Goal: Task Accomplishment & Management: Manage account settings

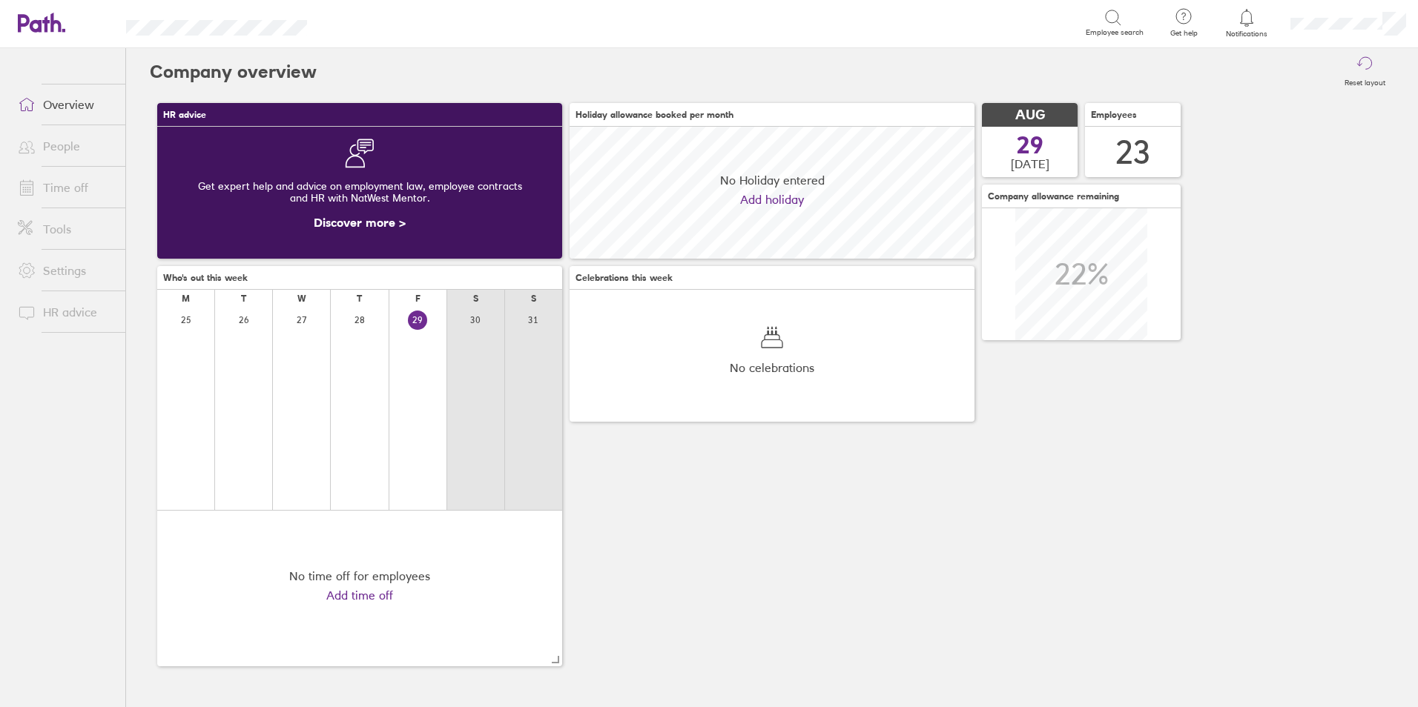
scroll to position [132, 405]
click at [56, 192] on link "Time off" at bounding box center [65, 188] width 119 height 30
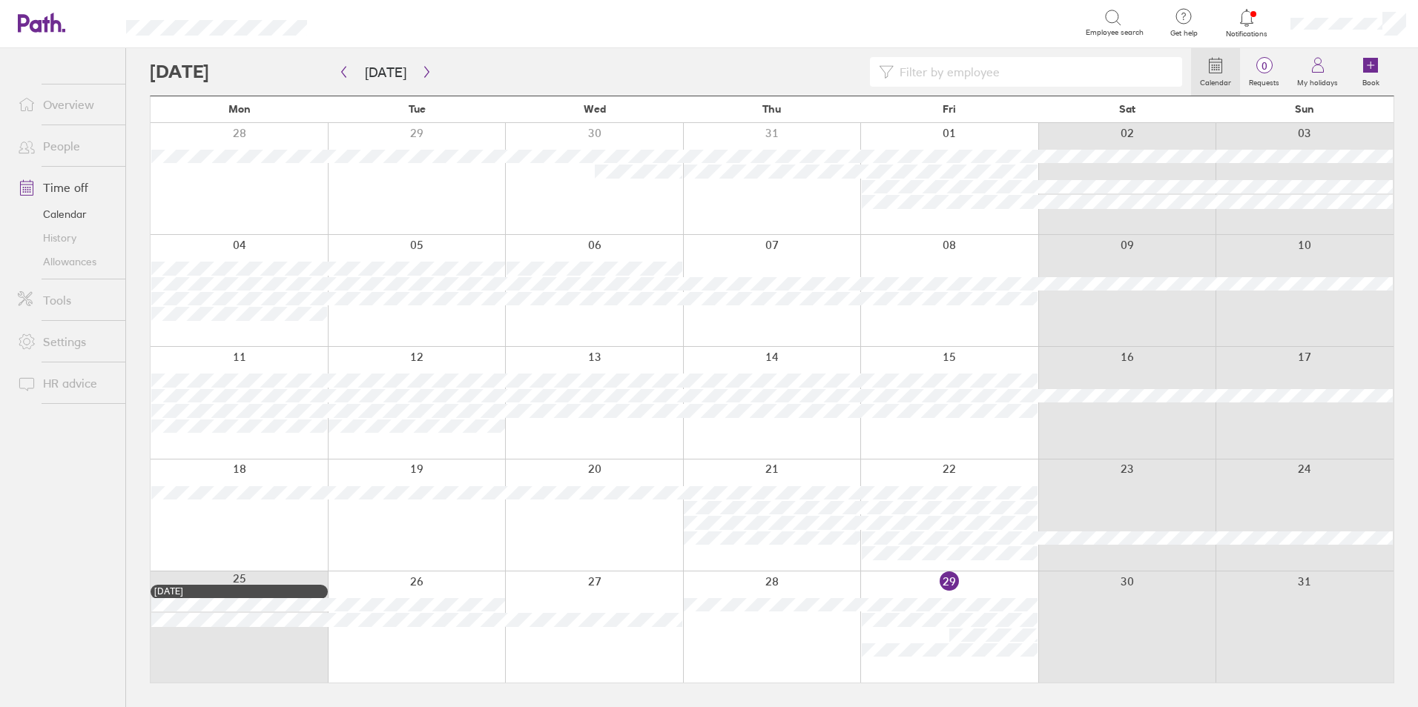
click at [52, 265] on link "Allowances" at bounding box center [65, 262] width 119 height 24
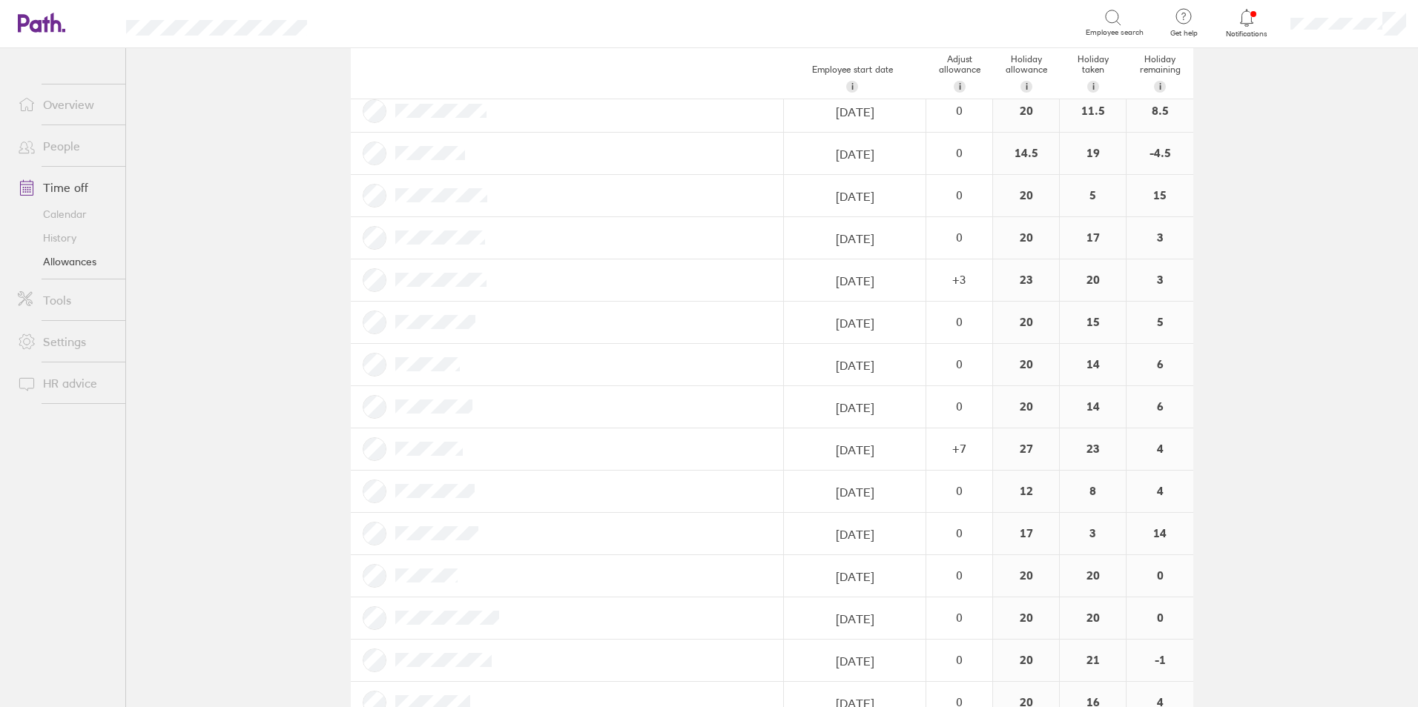
scroll to position [371, 0]
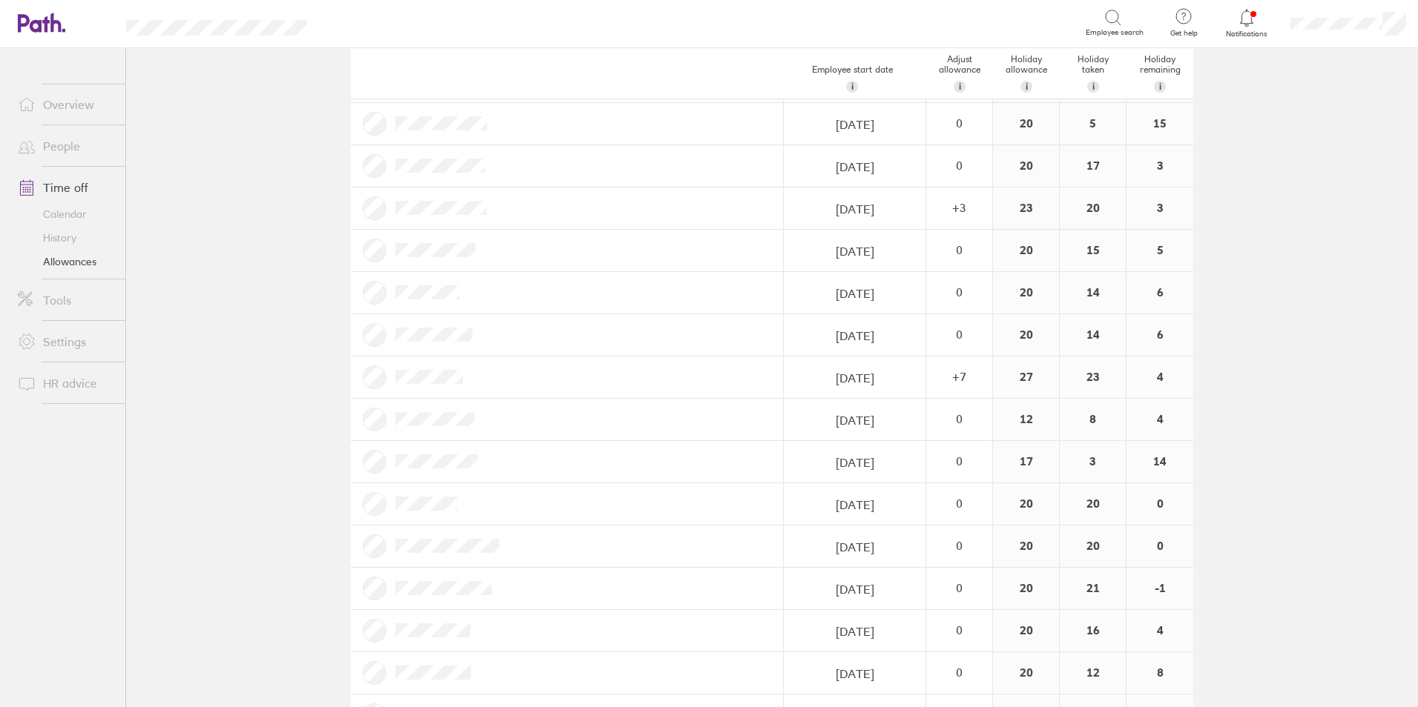
click at [58, 185] on link "Time off" at bounding box center [65, 188] width 119 height 30
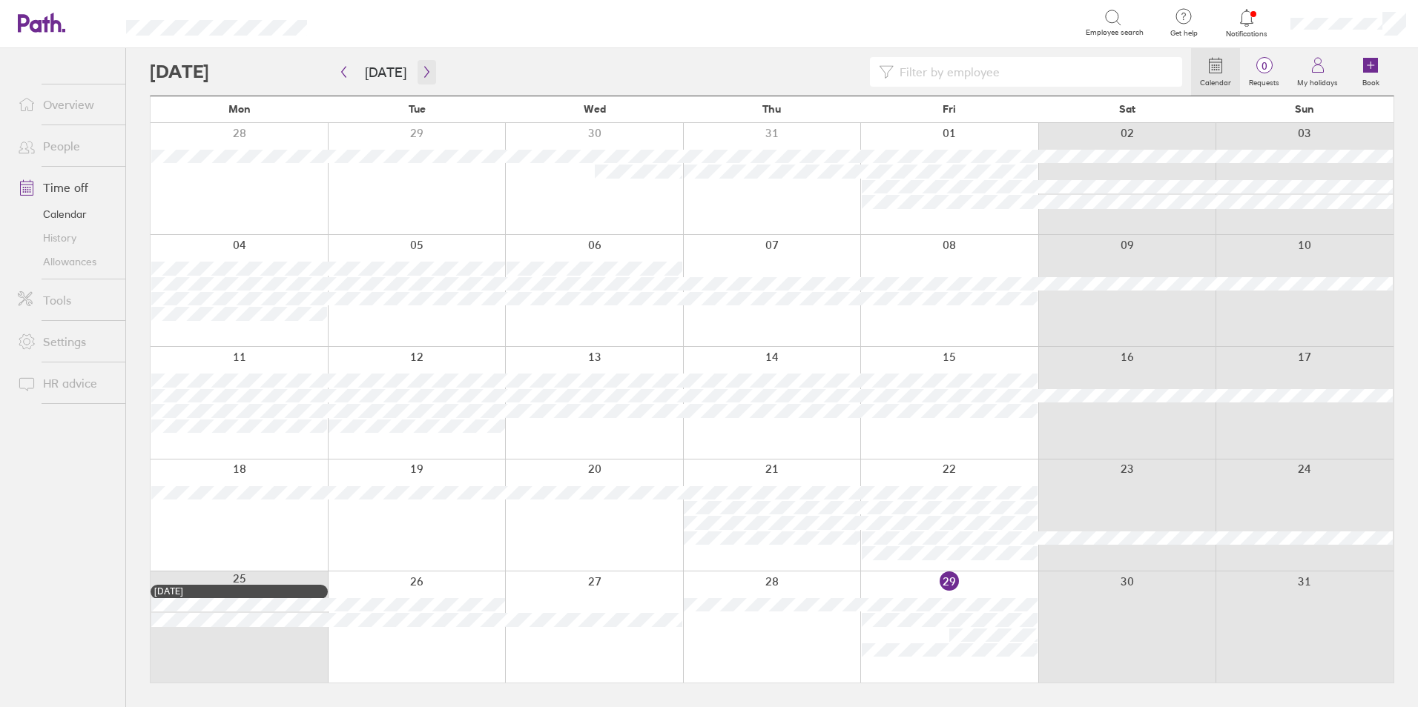
click at [417, 62] on button "button" at bounding box center [426, 72] width 19 height 24
